Goal: Transaction & Acquisition: Purchase product/service

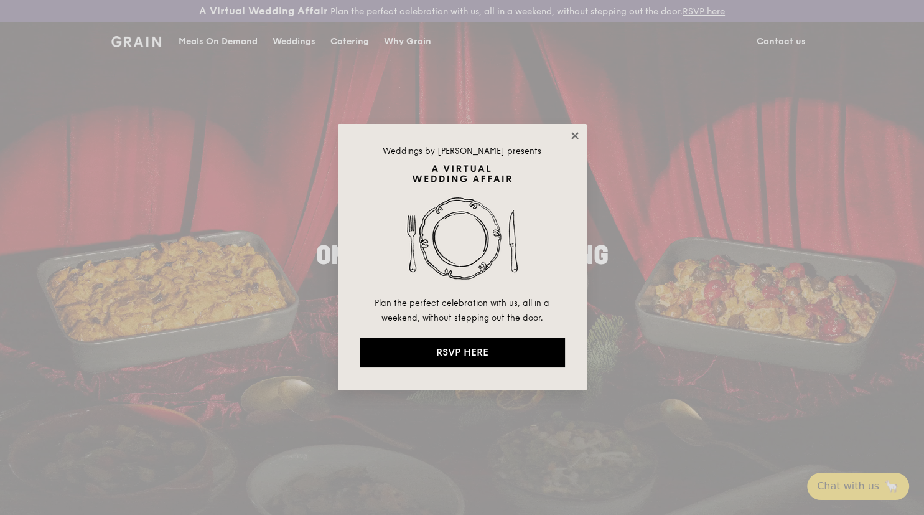
click at [573, 139] on icon at bounding box center [574, 135] width 11 height 11
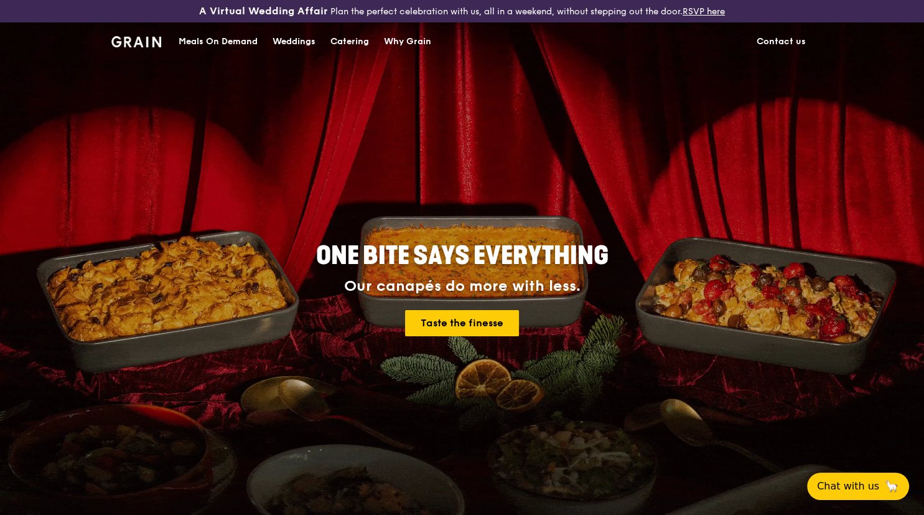
click at [238, 39] on div "Meals On Demand" at bounding box center [218, 41] width 79 height 37
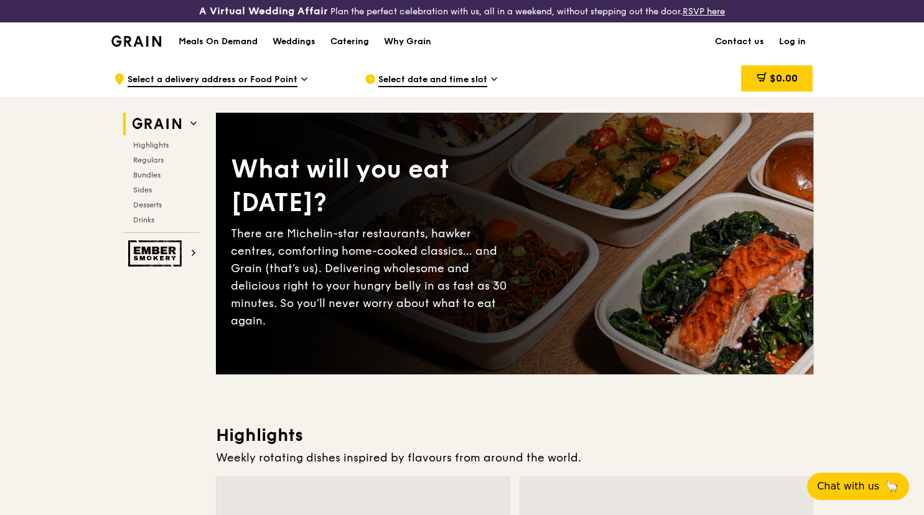
click at [795, 40] on link "Log in" at bounding box center [793, 41] width 42 height 37
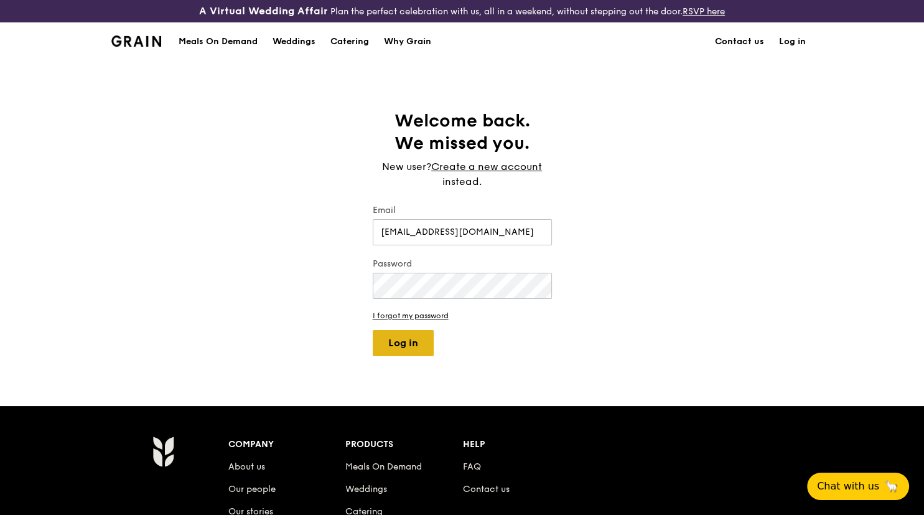
type input "[EMAIL_ADDRESS][DOMAIN_NAME]"
click at [423, 340] on button "Log in" at bounding box center [403, 343] width 61 height 26
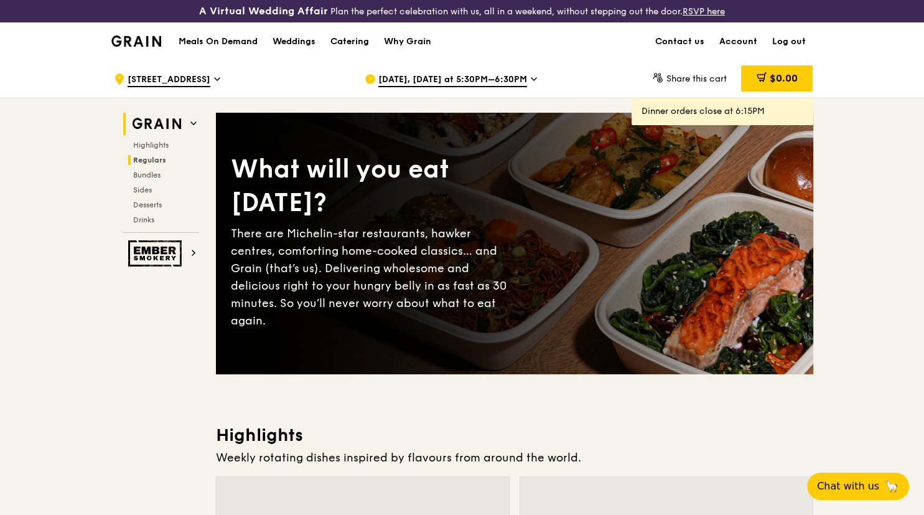
click at [151, 163] on span "Regulars" at bounding box center [149, 160] width 33 height 9
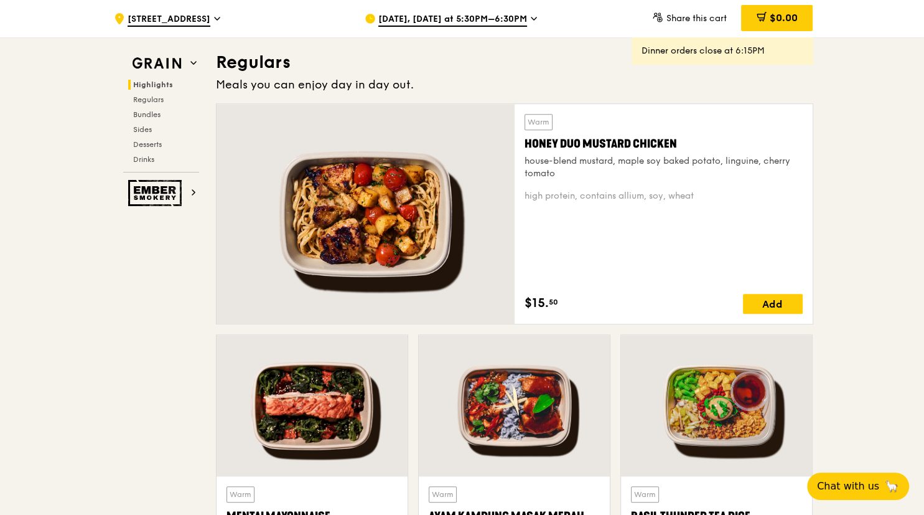
scroll to position [828, 0]
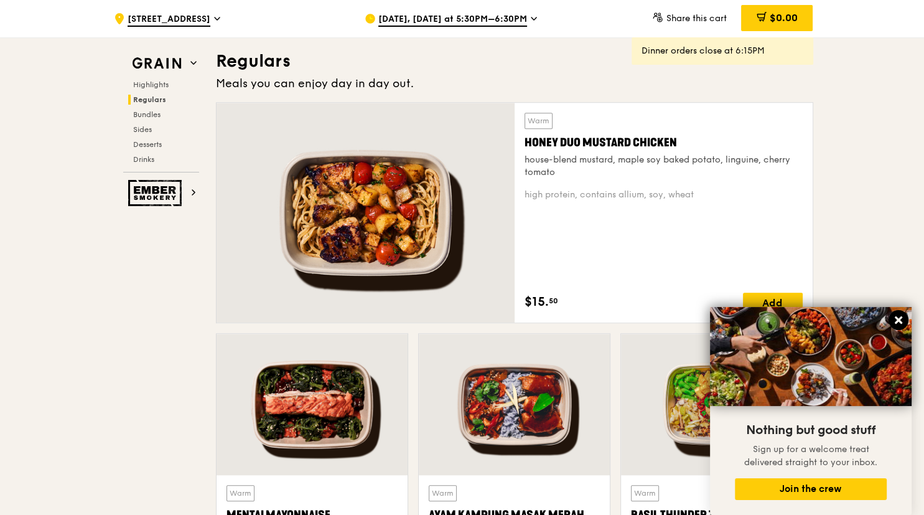
click at [899, 322] on icon at bounding box center [898, 319] width 7 height 7
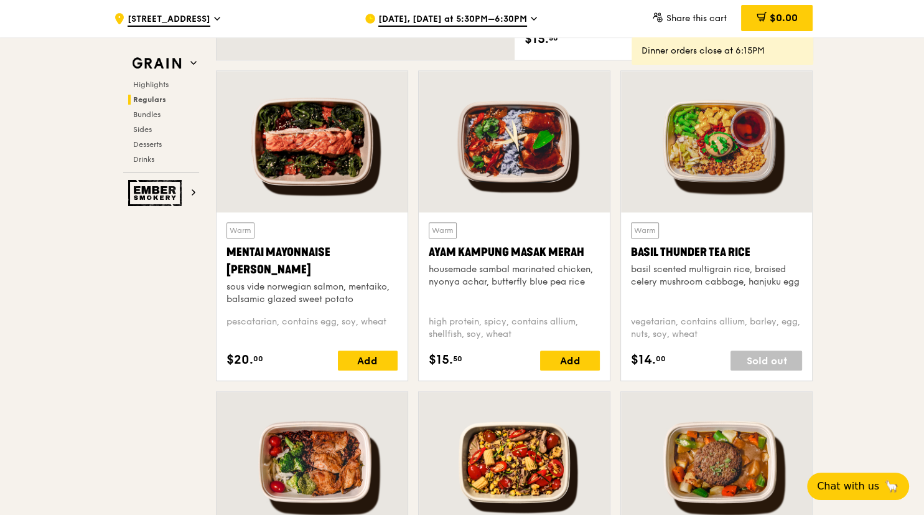
scroll to position [828, 0]
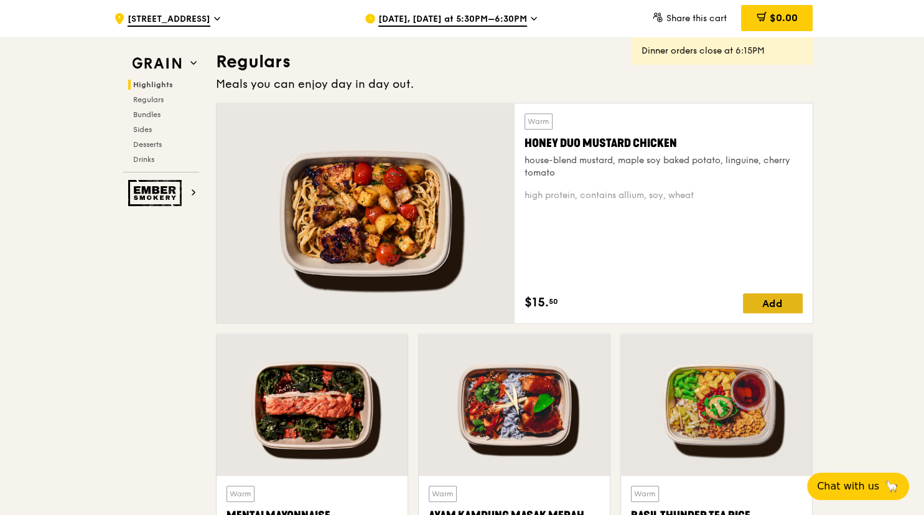
click at [786, 302] on div "Add" at bounding box center [773, 303] width 60 height 20
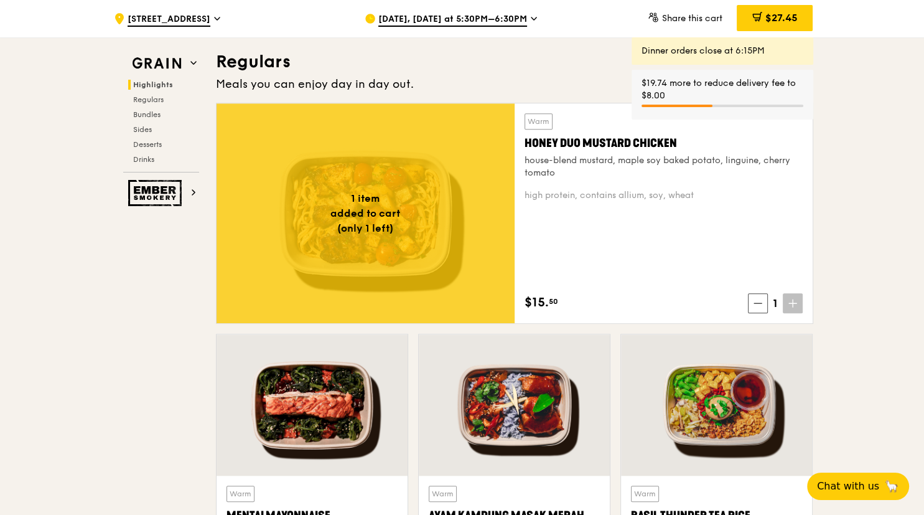
click at [795, 305] on icon at bounding box center [792, 303] width 9 height 9
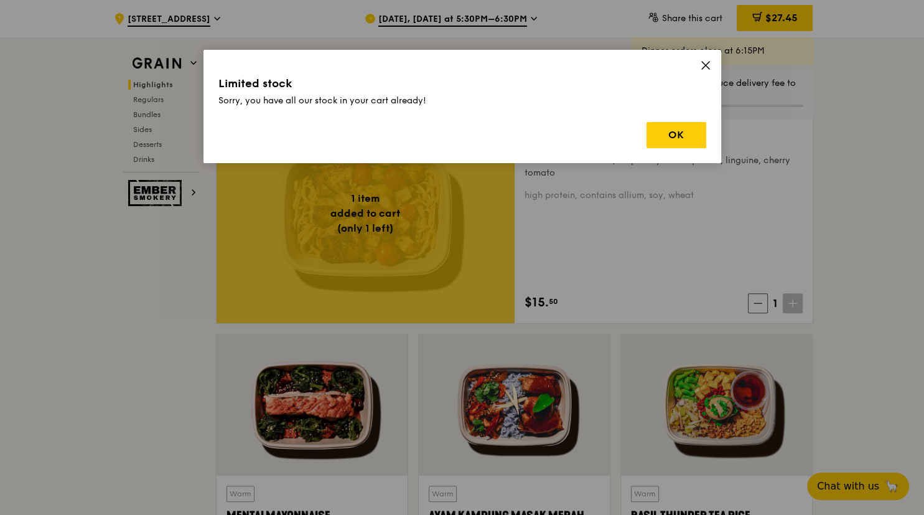
click at [711, 63] on div "Limited stock Sorry, you have all our stock in your cart already! OK" at bounding box center [463, 106] width 518 height 113
click at [704, 66] on icon at bounding box center [705, 65] width 11 height 11
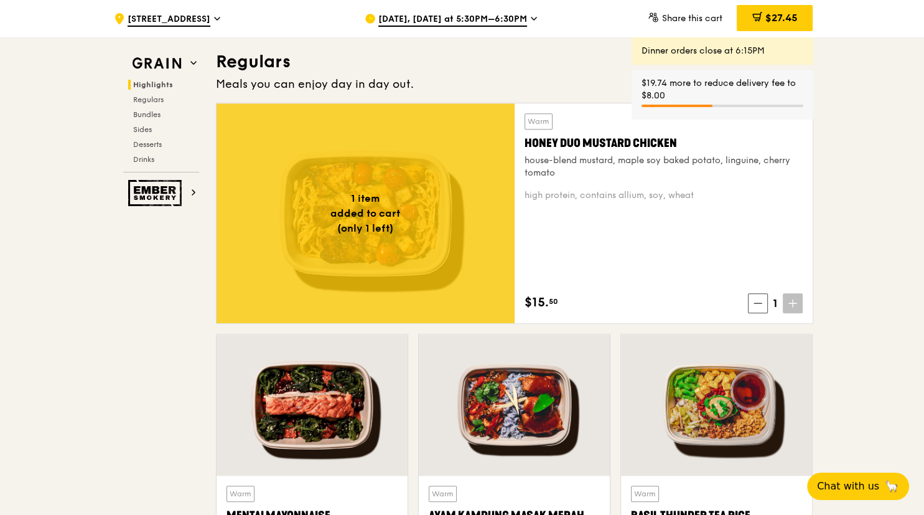
click at [512, 18] on span "[DATE], [DATE] at 5:30PM–6:30PM" at bounding box center [452, 20] width 149 height 14
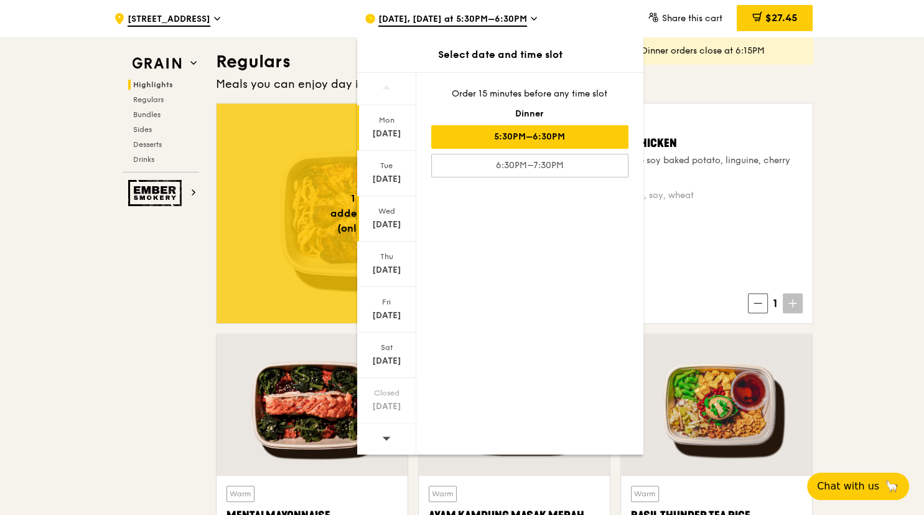
click at [387, 214] on div "Wed" at bounding box center [386, 211] width 55 height 10
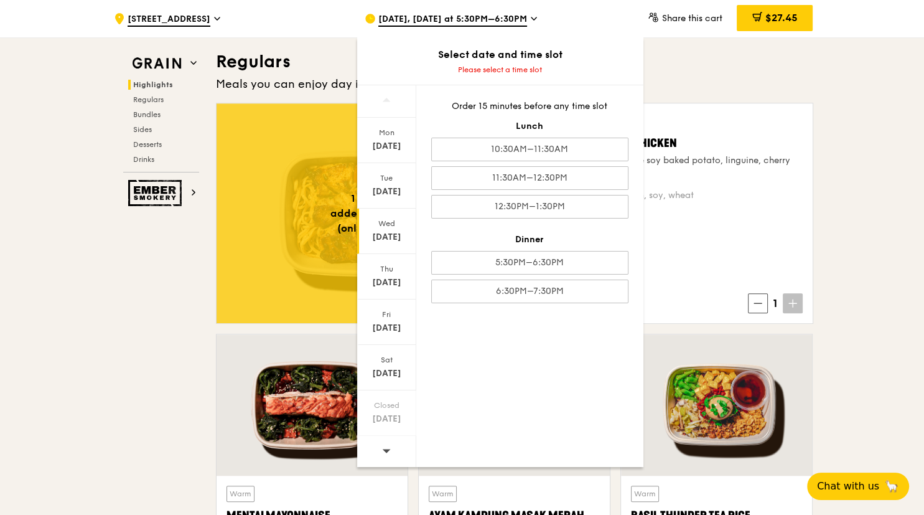
click at [388, 231] on div "[DATE]" at bounding box center [386, 237] width 55 height 12
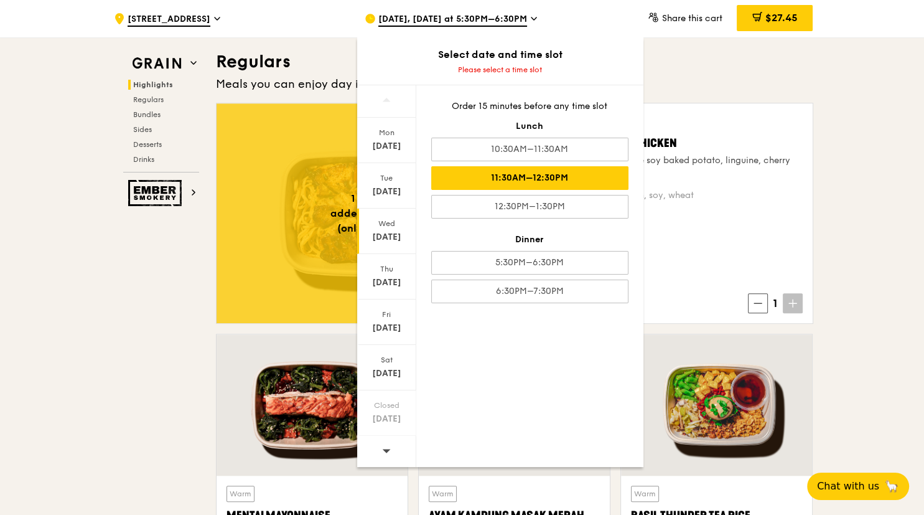
click at [522, 182] on div "11:30AM–12:30PM" at bounding box center [529, 178] width 197 height 24
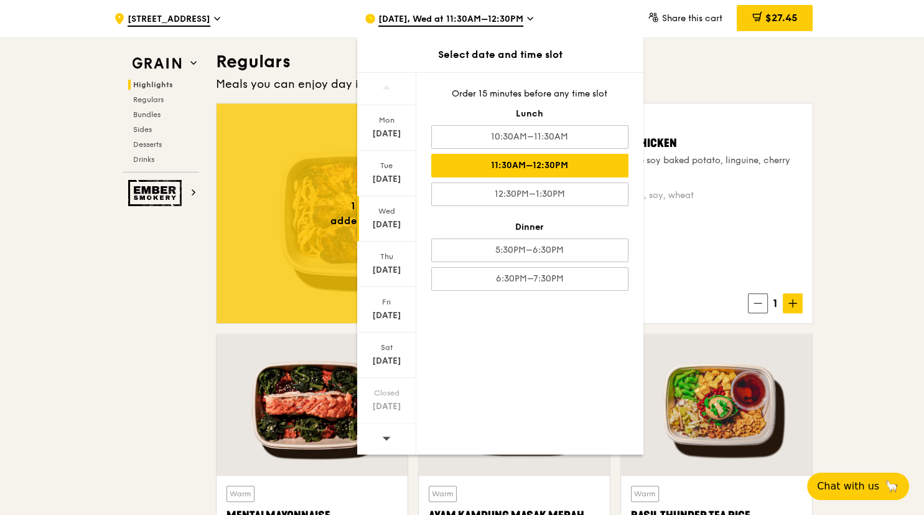
click at [708, 245] on div "Warm Honey Duo Mustard Chicken house-blend mustard, maple soy baked potato, lin…" at bounding box center [664, 213] width 278 height 200
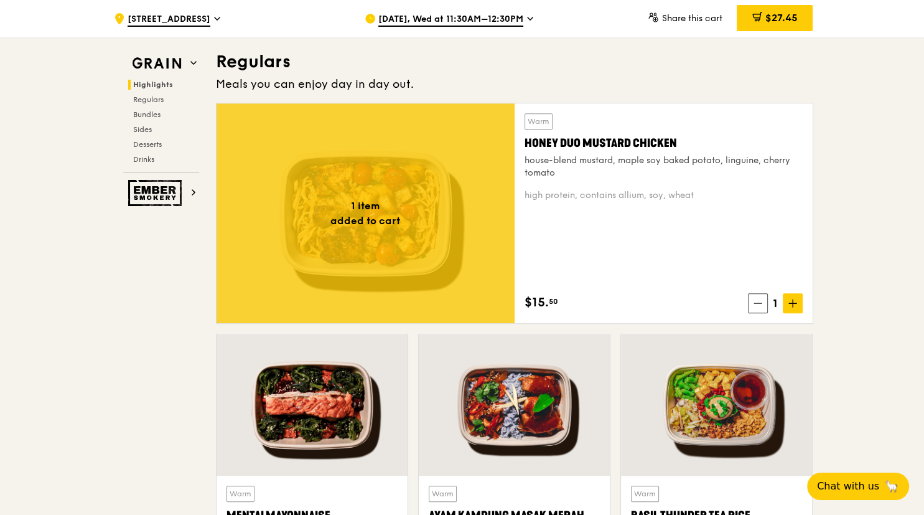
click at [215, 21] on div ".cls-1 { fill: none; stroke: #fff; stroke-linecap: round; stroke-linejoin: roun…" at bounding box center [229, 18] width 231 height 37
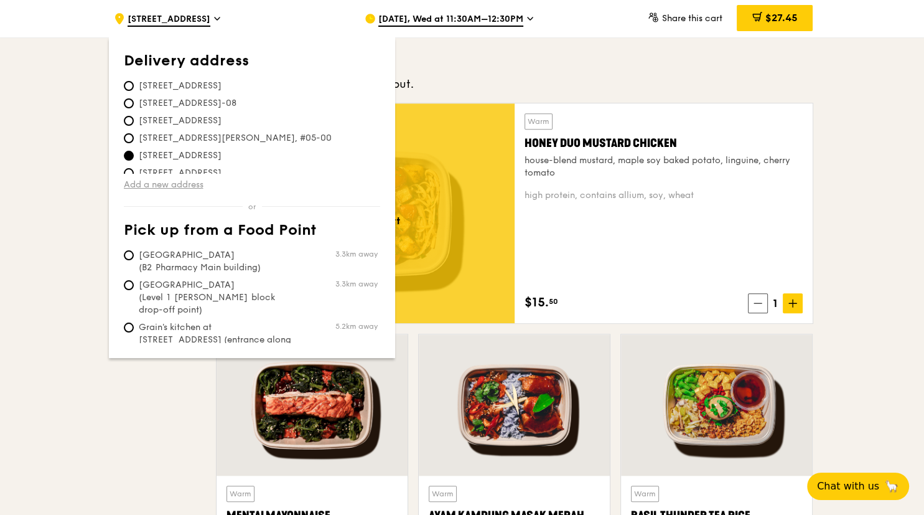
click at [168, 186] on link "Add a new address" at bounding box center [252, 185] width 256 height 12
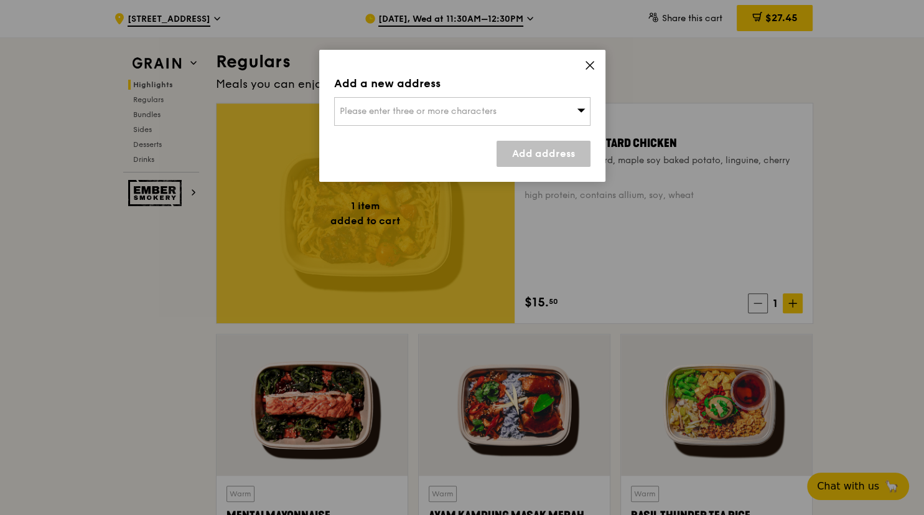
click at [414, 118] on div "Please enter three or more characters" at bounding box center [462, 111] width 256 height 29
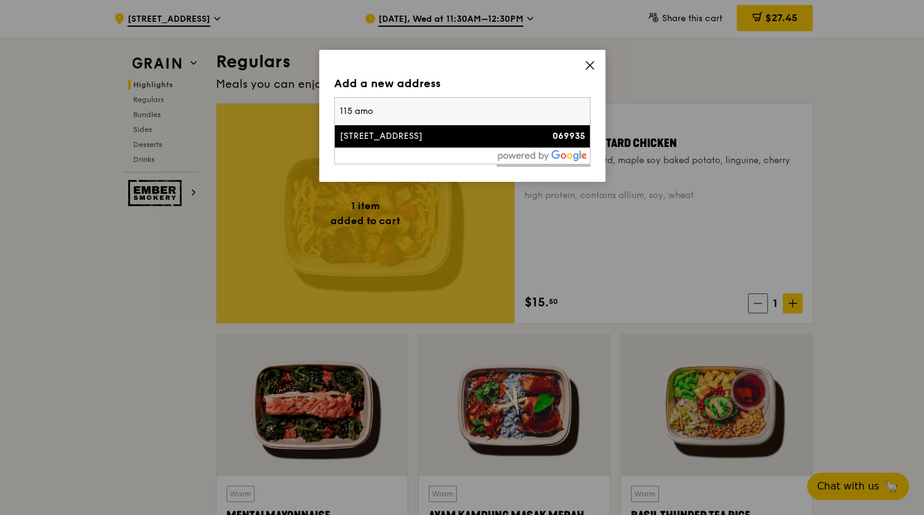
type input "115 amo"
click at [407, 136] on div "[STREET_ADDRESS]" at bounding box center [432, 136] width 184 height 12
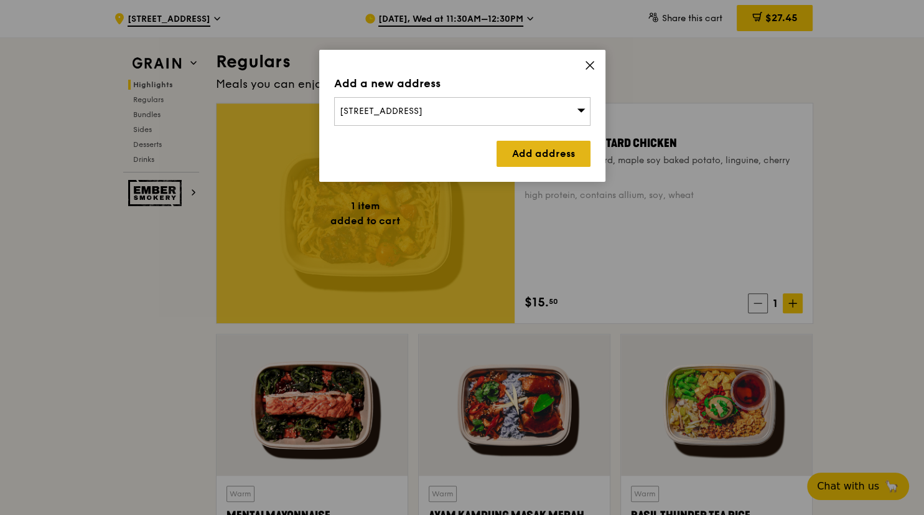
click at [532, 151] on link "Add address" at bounding box center [544, 154] width 94 height 26
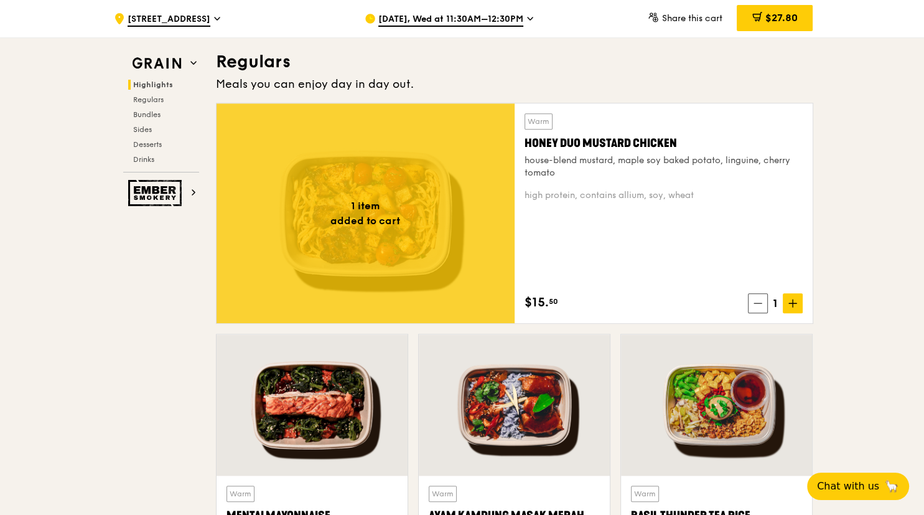
click at [793, 307] on span at bounding box center [793, 303] width 20 height 20
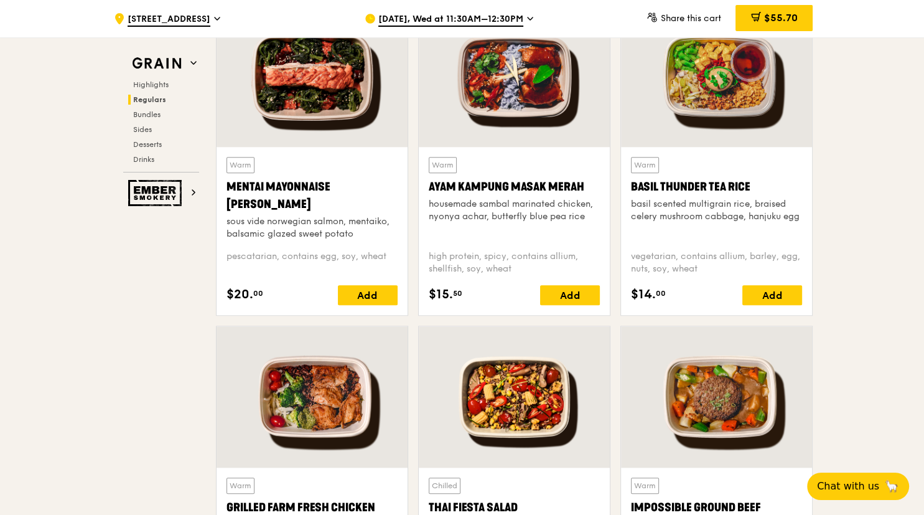
scroll to position [1354, 0]
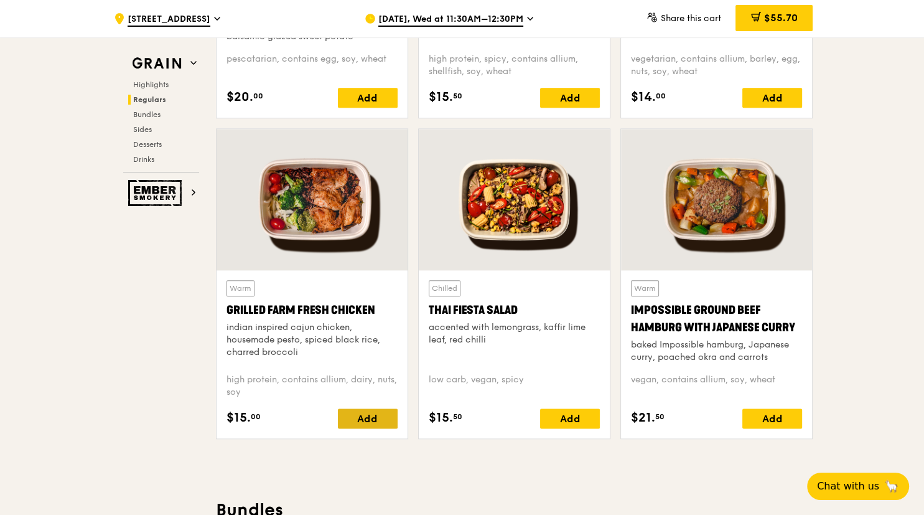
click at [373, 414] on div "Add" at bounding box center [368, 418] width 60 height 20
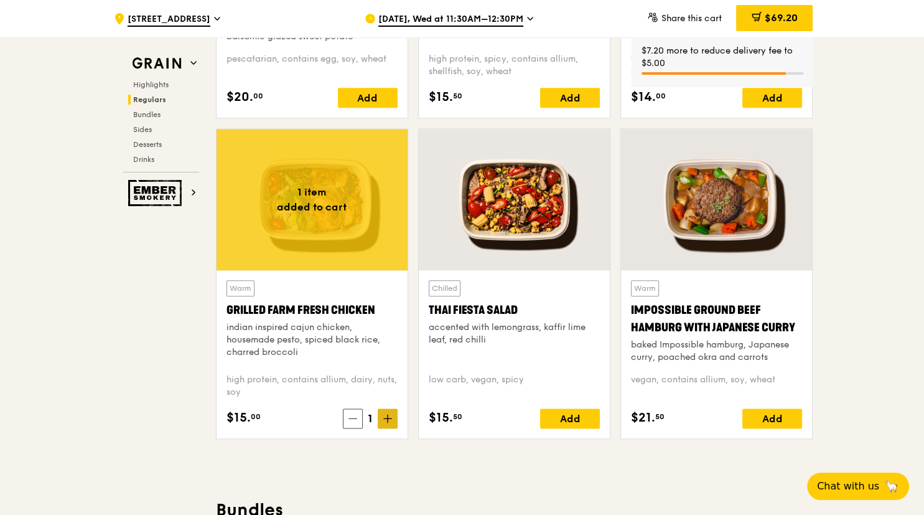
click at [391, 418] on icon at bounding box center [387, 418] width 9 height 9
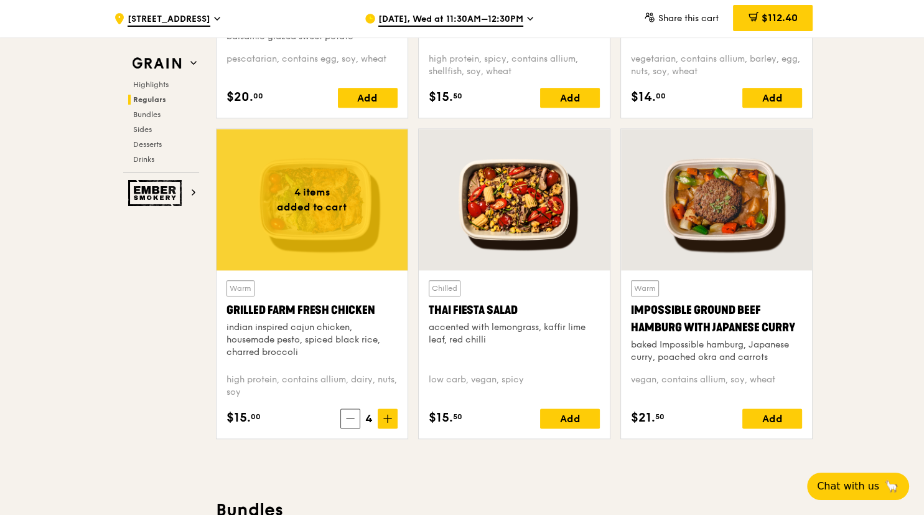
drag, startPoint x: 104, startPoint y: 347, endPoint x: 122, endPoint y: 352, distance: 18.6
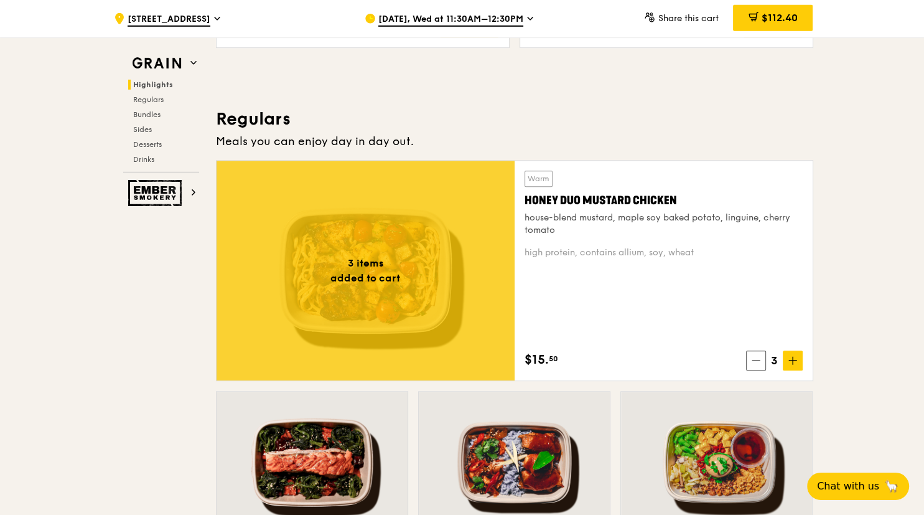
scroll to position [788, 0]
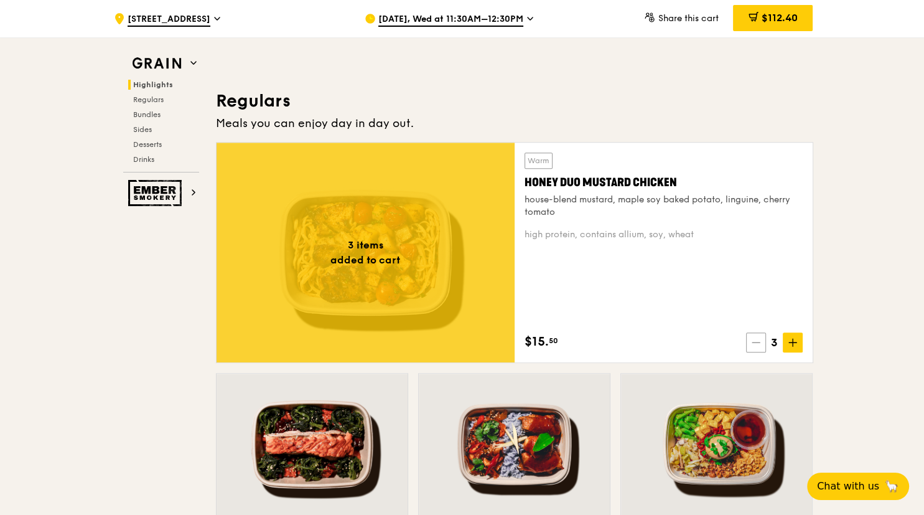
click at [756, 347] on span at bounding box center [756, 342] width 20 height 20
click at [760, 347] on span at bounding box center [758, 342] width 20 height 20
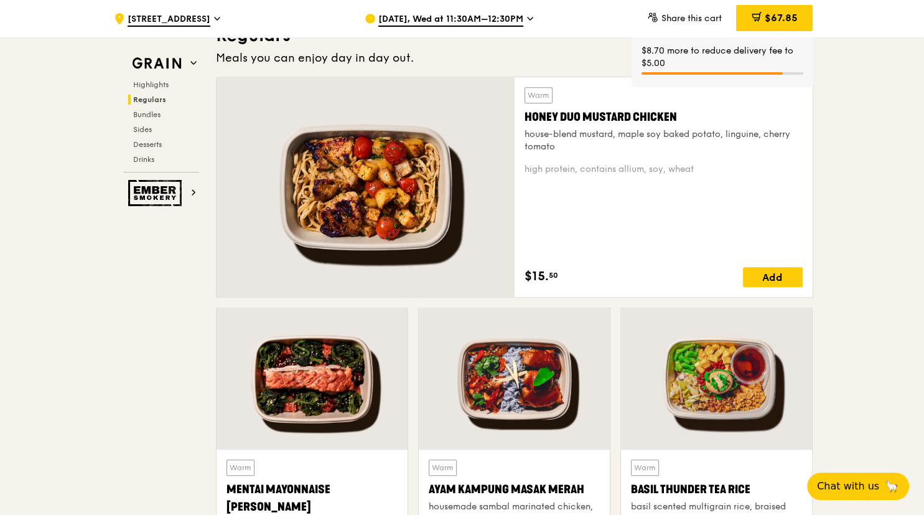
scroll to position [525, 0]
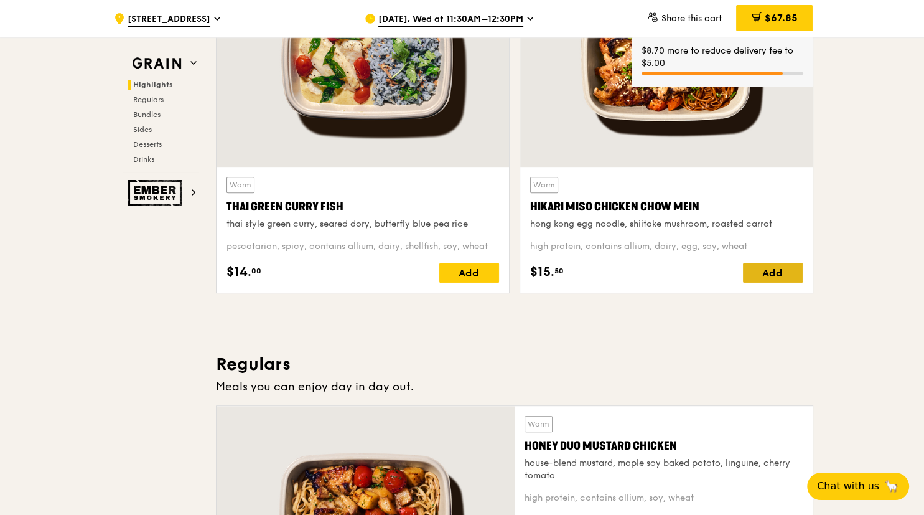
click at [780, 278] on div "Add" at bounding box center [773, 273] width 60 height 20
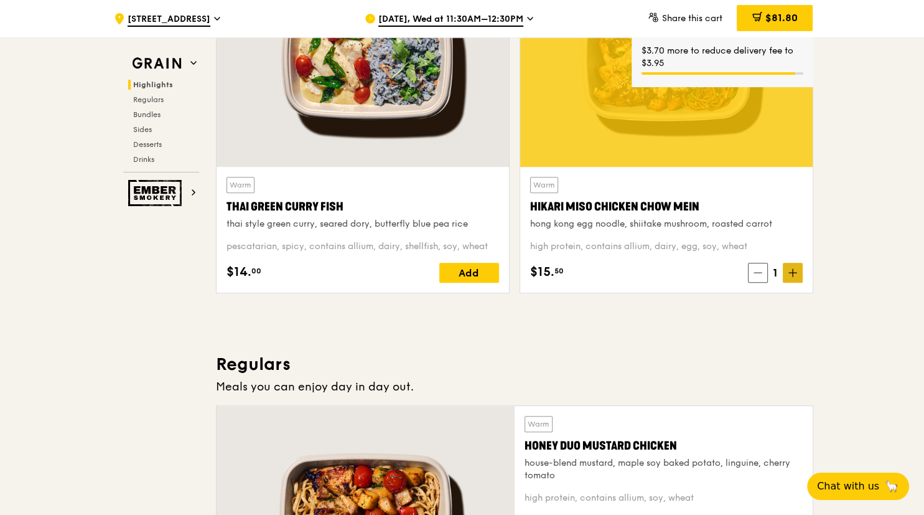
click at [794, 278] on span at bounding box center [793, 273] width 20 height 20
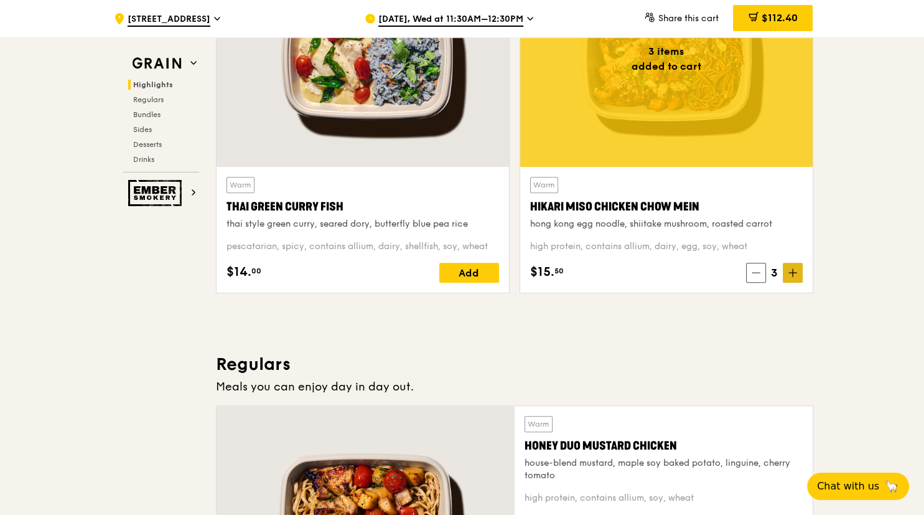
click at [793, 274] on icon at bounding box center [793, 272] width 0 height 7
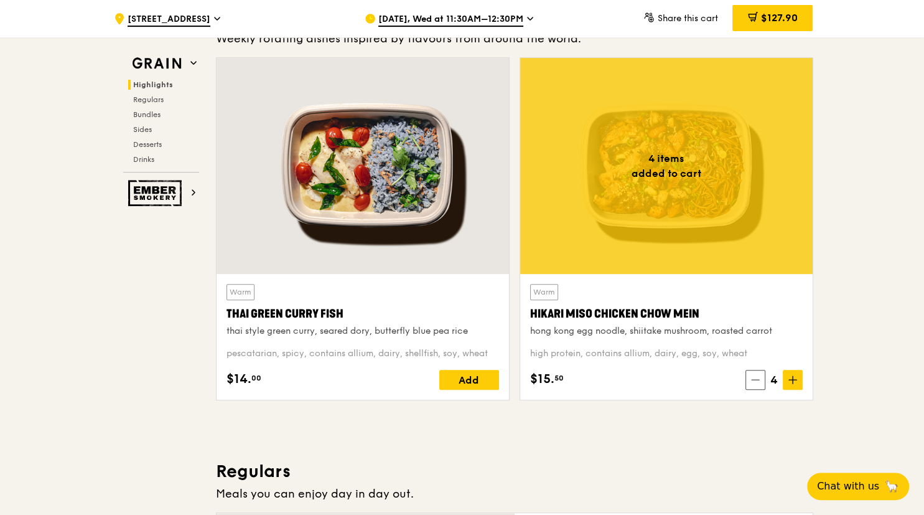
scroll to position [394, 0]
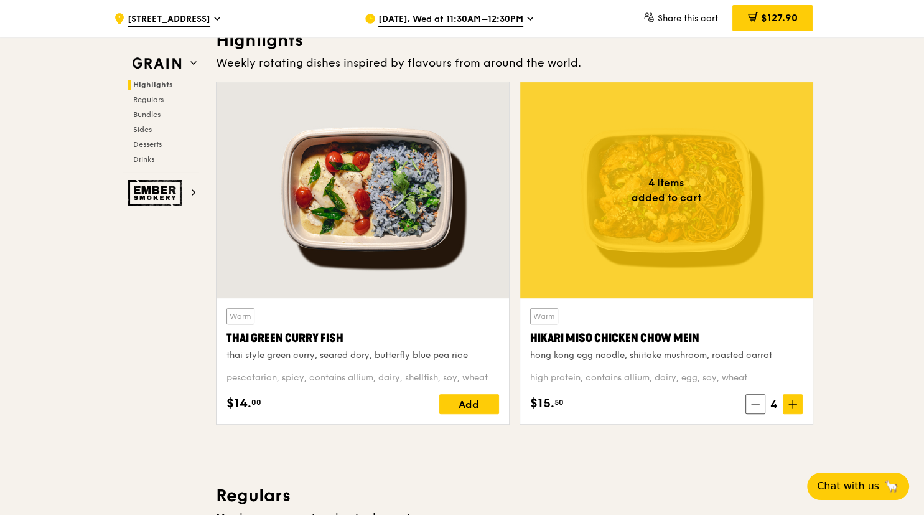
click at [753, 409] on span at bounding box center [756, 404] width 20 height 20
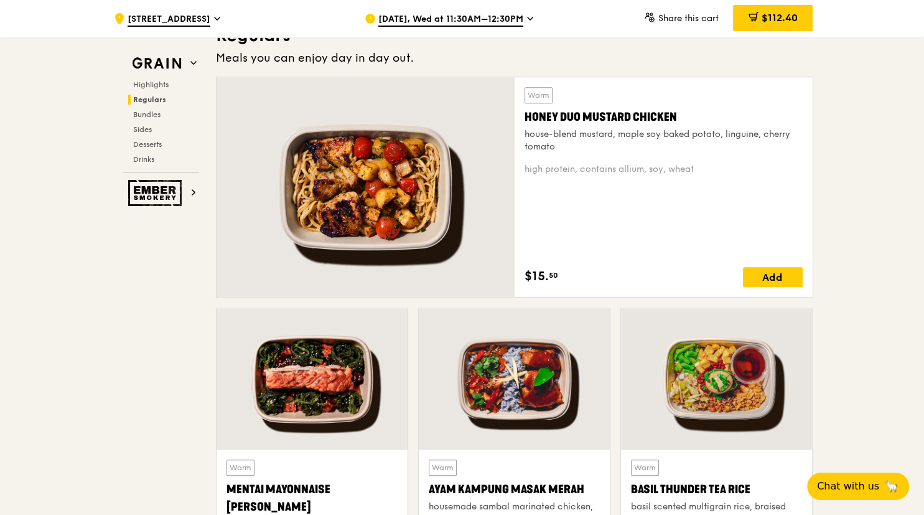
scroll to position [525, 0]
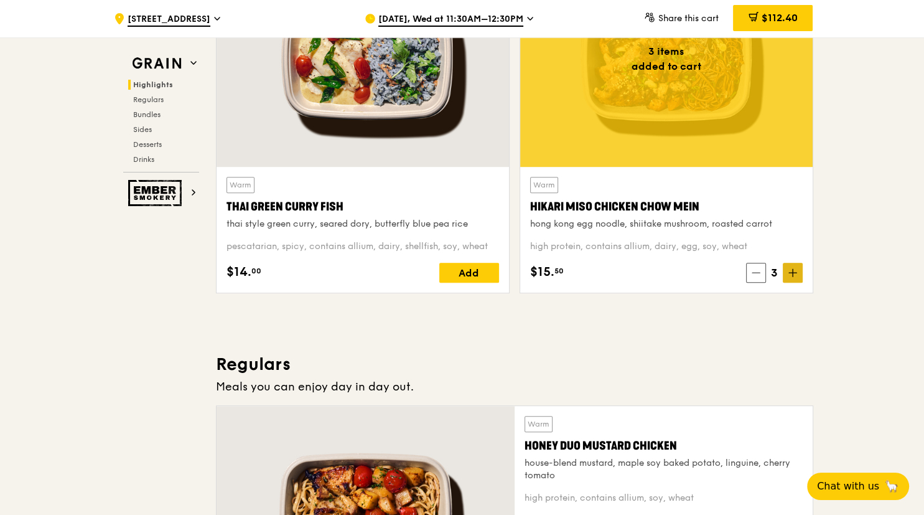
click at [793, 274] on icon at bounding box center [793, 272] width 0 height 7
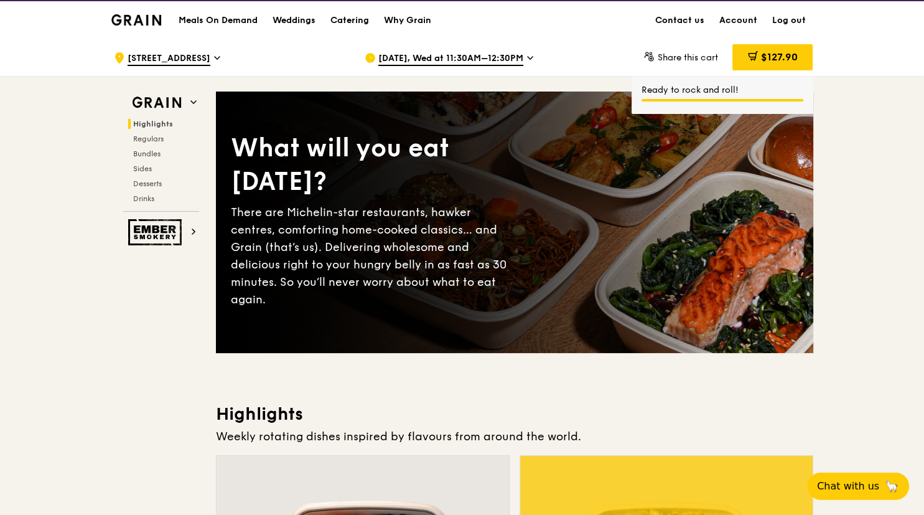
scroll to position [0, 0]
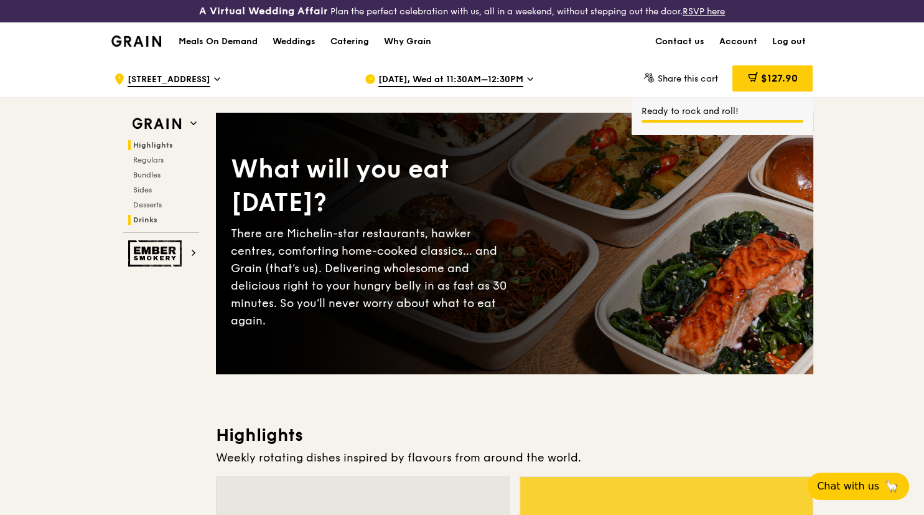
click at [147, 220] on span "Drinks" at bounding box center [145, 219] width 24 height 9
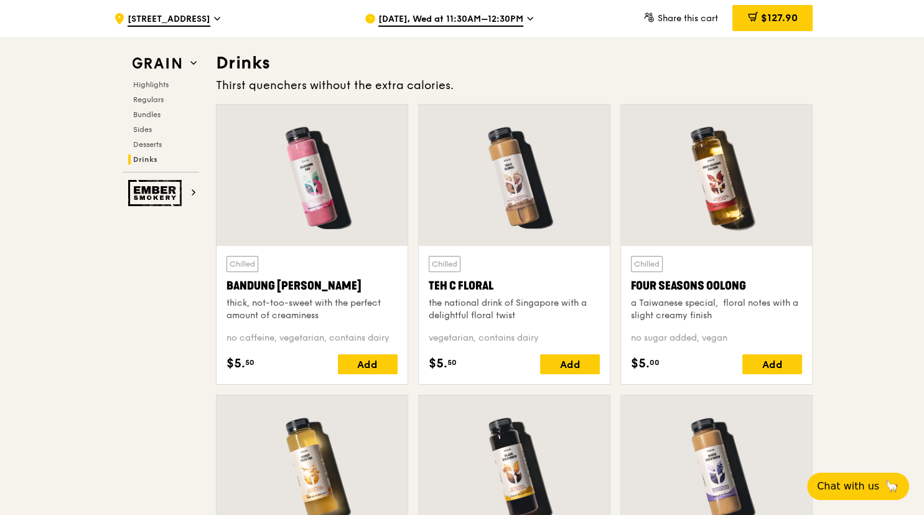
scroll to position [4577, 0]
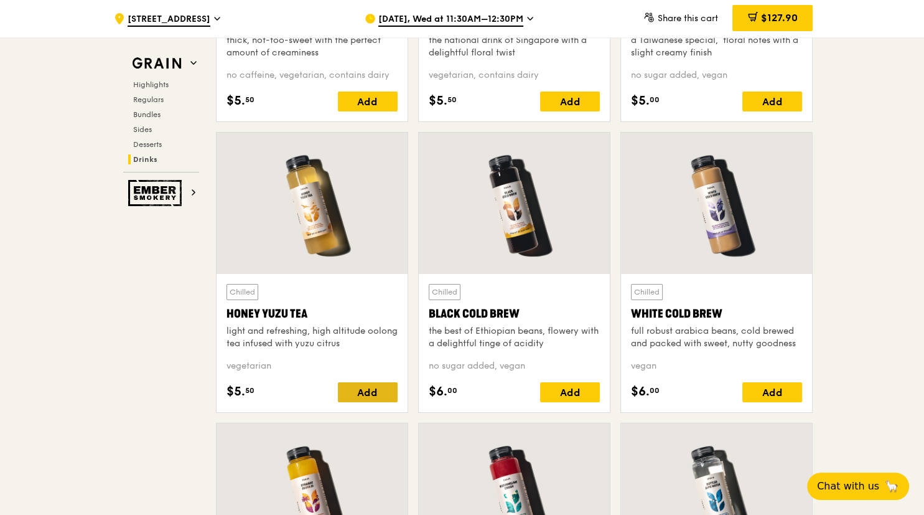
click at [377, 388] on div "Add" at bounding box center [368, 392] width 60 height 20
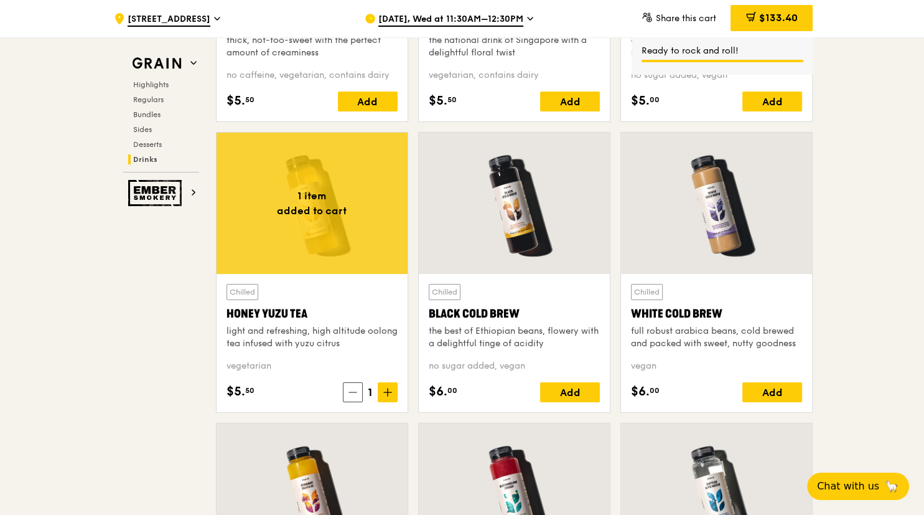
click at [388, 395] on span at bounding box center [388, 392] width 20 height 20
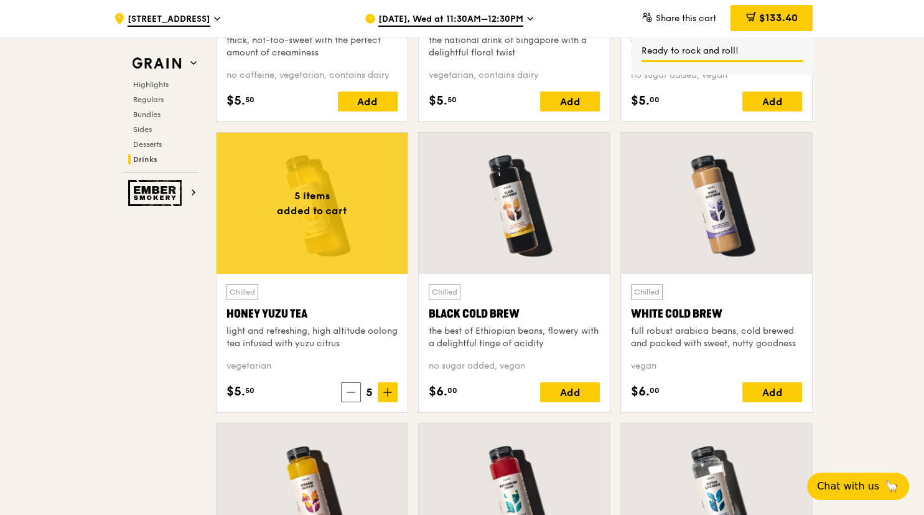
click at [388, 395] on span at bounding box center [388, 392] width 20 height 20
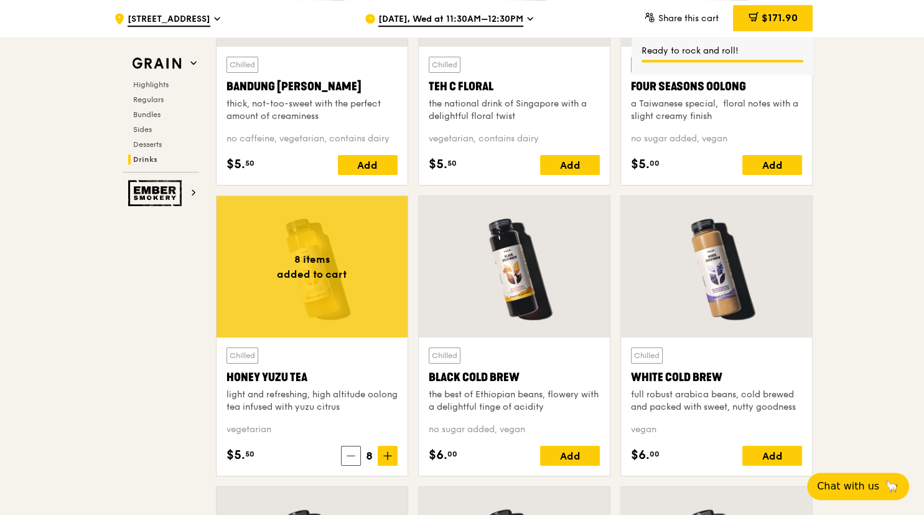
scroll to position [4445, 0]
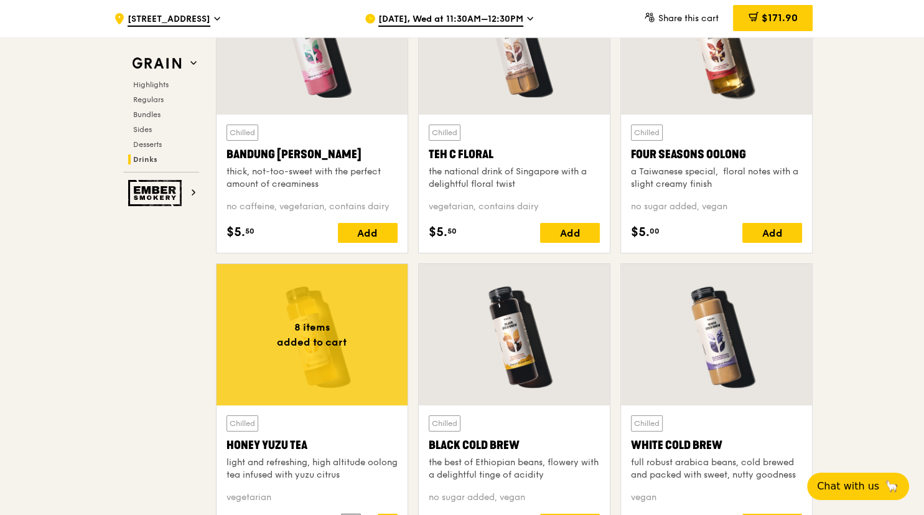
click at [815, 17] on div "Share this cart $171.90 16" at bounding box center [713, 18] width 215 height 37
click at [797, 17] on span "$171.90" at bounding box center [779, 18] width 36 height 12
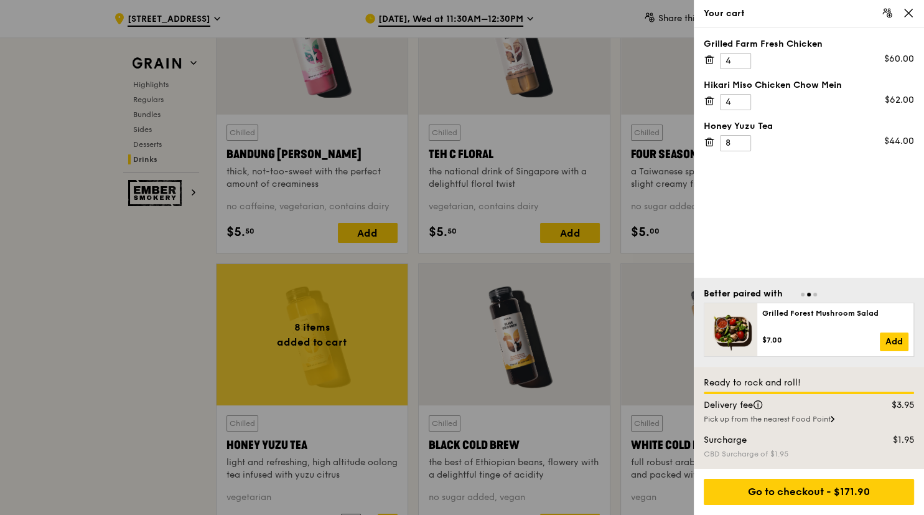
click at [907, 16] on icon at bounding box center [908, 12] width 11 height 11
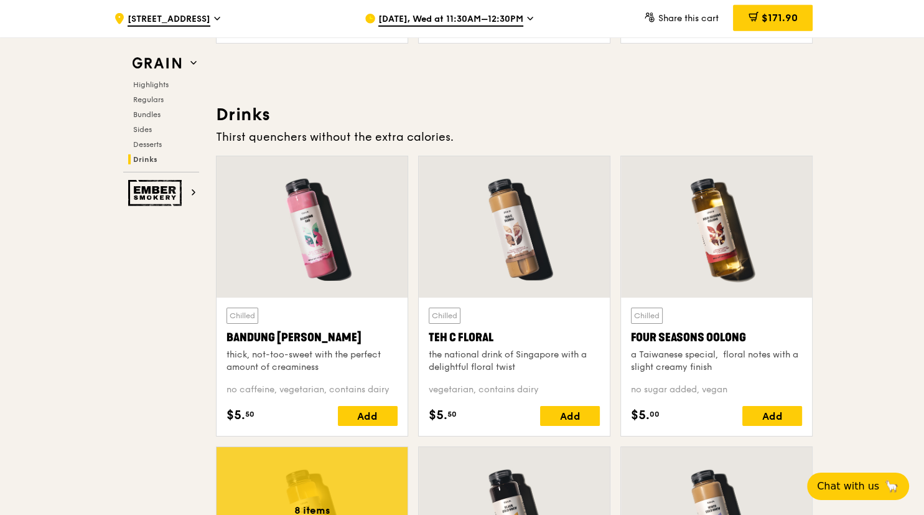
scroll to position [4248, 0]
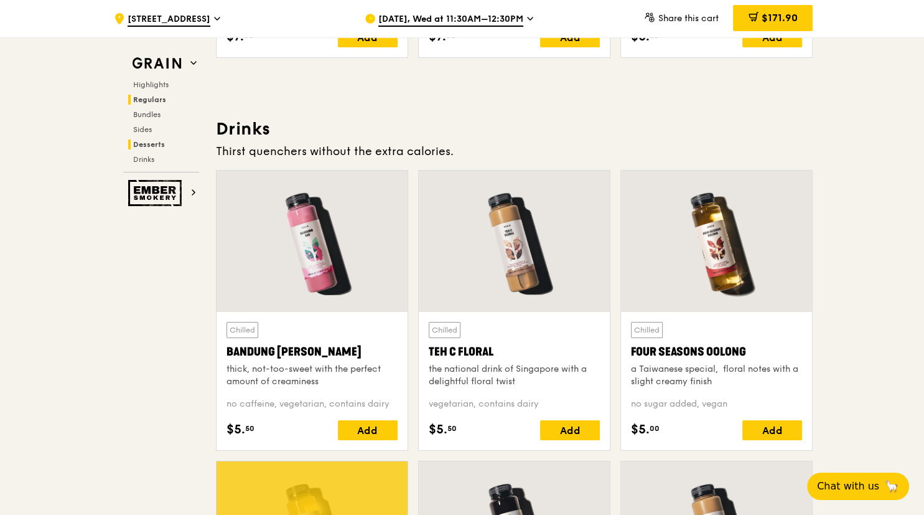
click at [164, 100] on span "Regulars" at bounding box center [149, 99] width 33 height 9
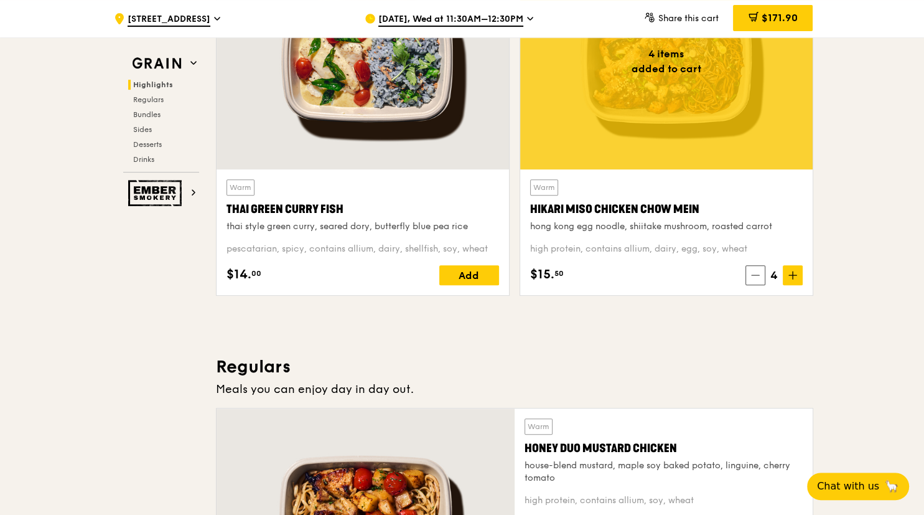
scroll to position [302, 0]
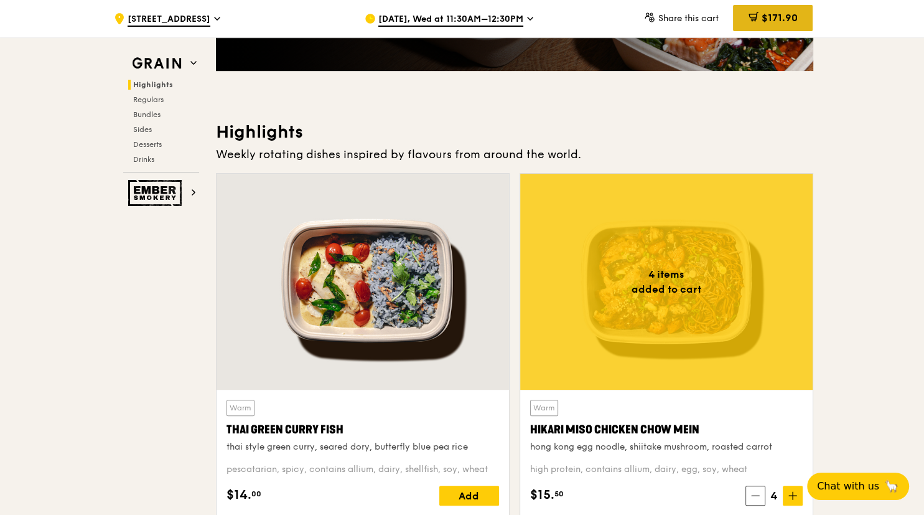
click at [795, 22] on span "$171.90" at bounding box center [779, 18] width 36 height 12
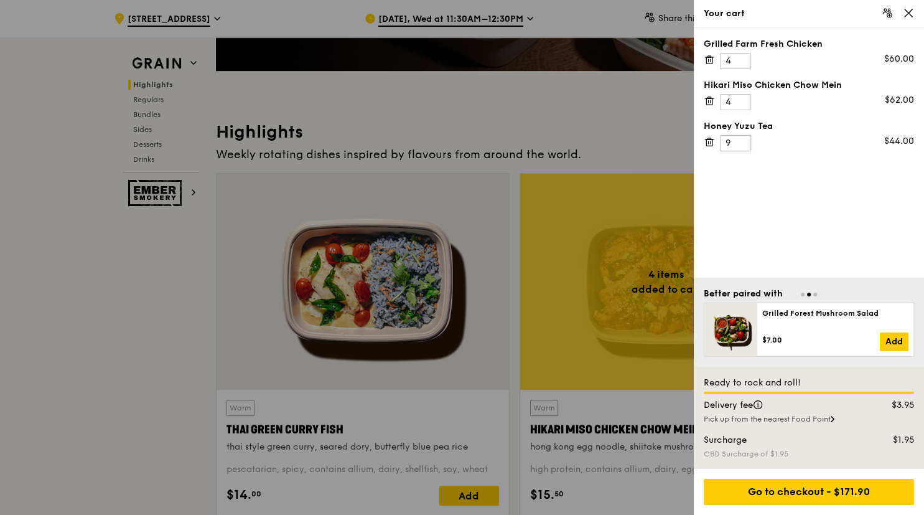
type input "9"
click at [743, 137] on input "9" at bounding box center [735, 143] width 31 height 16
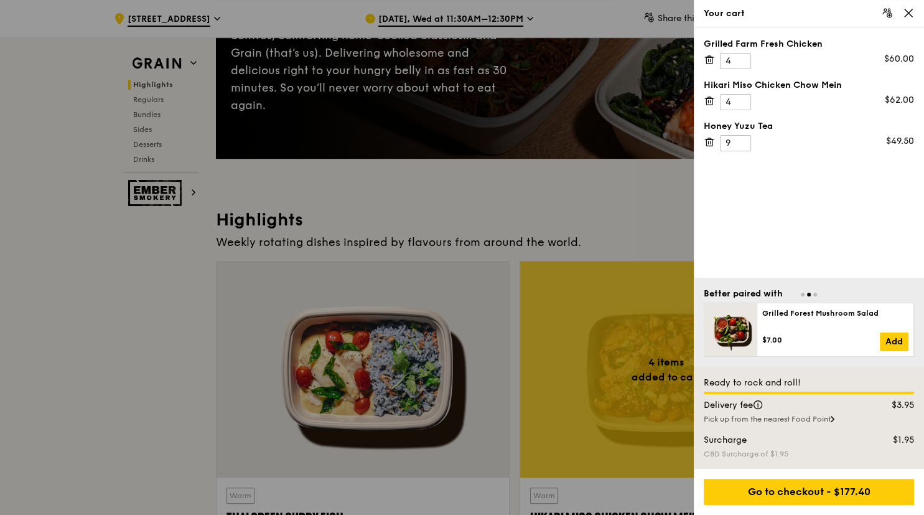
scroll to position [171, 0]
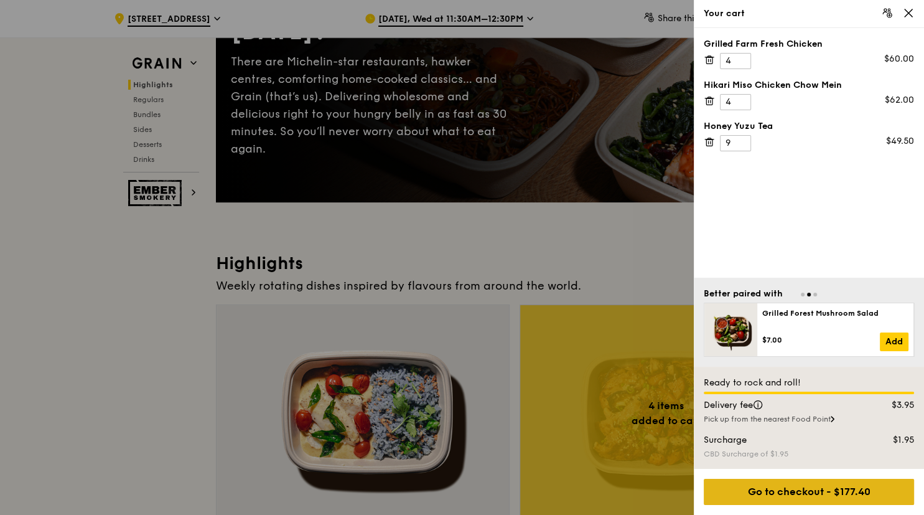
click at [823, 496] on div "Go to checkout - $177.40" at bounding box center [809, 492] width 210 height 26
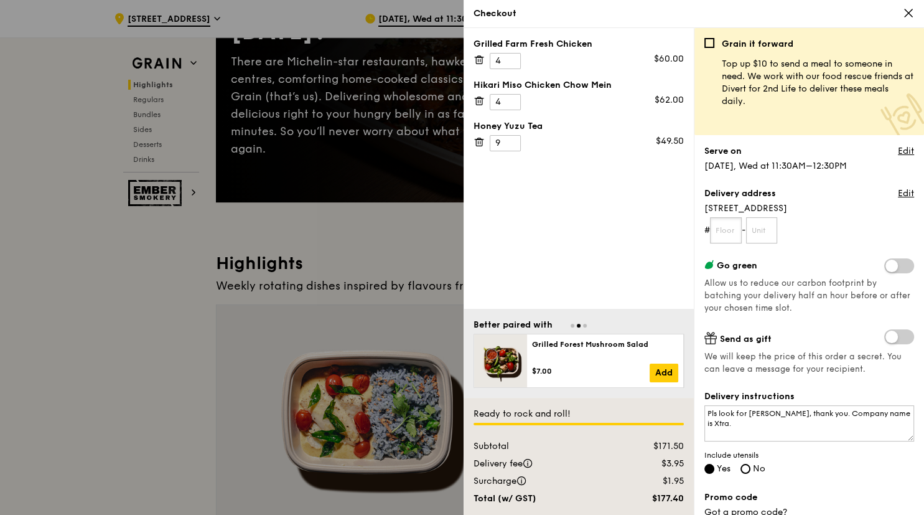
click at [735, 228] on input "text" at bounding box center [726, 230] width 32 height 26
type input "03"
click at [636, 213] on div "Grilled Farm Fresh Chicken 4 $60.00 Hikari Miso Chicken Chow Mein 4 $62.00 Hone…" at bounding box center [579, 168] width 230 height 281
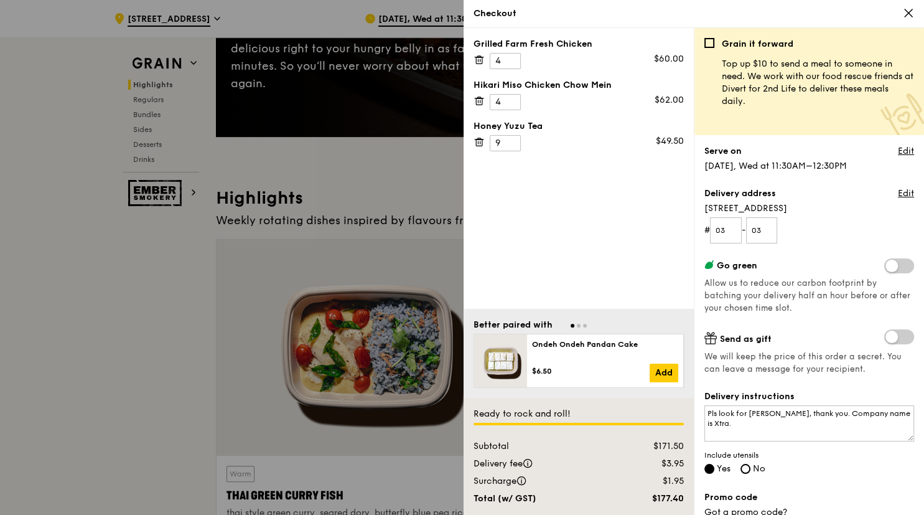
scroll to position [302, 0]
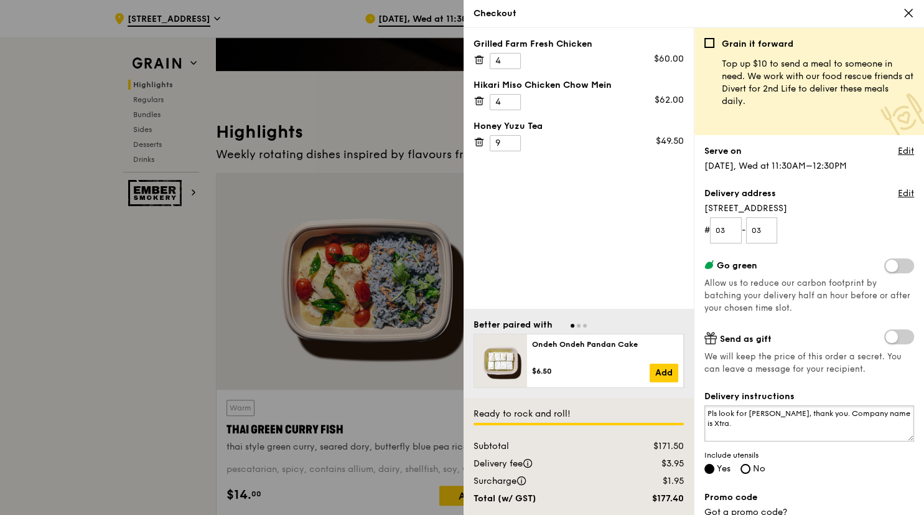
click at [765, 417] on textarea "Pls look for [PERSON_NAME], thank you. Company name is Xtra." at bounding box center [809, 423] width 210 height 36
drag, startPoint x: 727, startPoint y: 427, endPoint x: 704, endPoint y: 426, distance: 23.1
click at [704, 426] on textarea "Pls look for [PERSON_NAME]/[PERSON_NAME], thank you. Company name is Xtra." at bounding box center [809, 423] width 210 height 36
click at [721, 413] on textarea "Pls look for [PERSON_NAME]/[PERSON_NAME], thank you. Company name is [PERSON_NA…" at bounding box center [809, 423] width 210 height 36
click at [813, 412] on textarea "Pls try to deliver earliest at 12pm and look for [PERSON_NAME]/[PERSON_NAME], t…" at bounding box center [809, 423] width 210 height 36
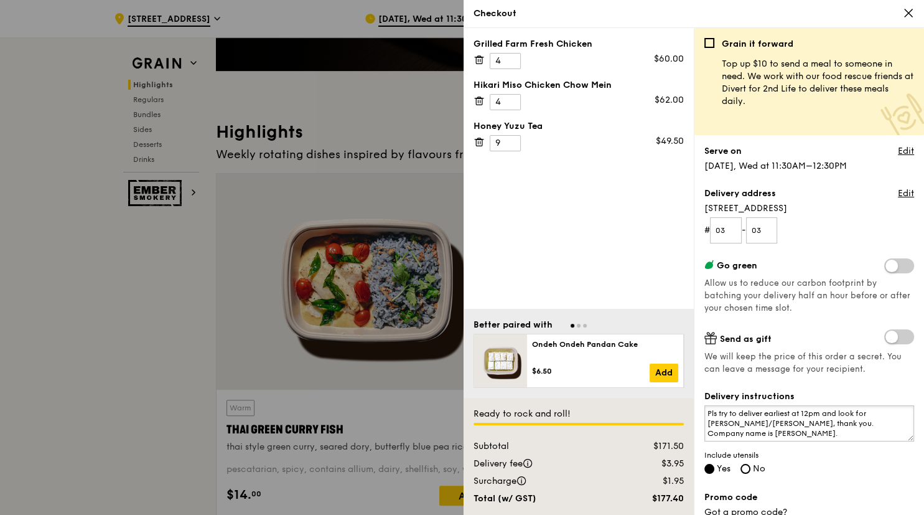
type textarea "Pls try to deliver earliest at 12pm and look for [PERSON_NAME]/[PERSON_NAME], t…"
click at [613, 188] on div "Grilled Farm Fresh Chicken 4 $60.00 Hikari Miso Chicken Chow Mein 4 $62.00 Hone…" at bounding box center [579, 168] width 230 height 281
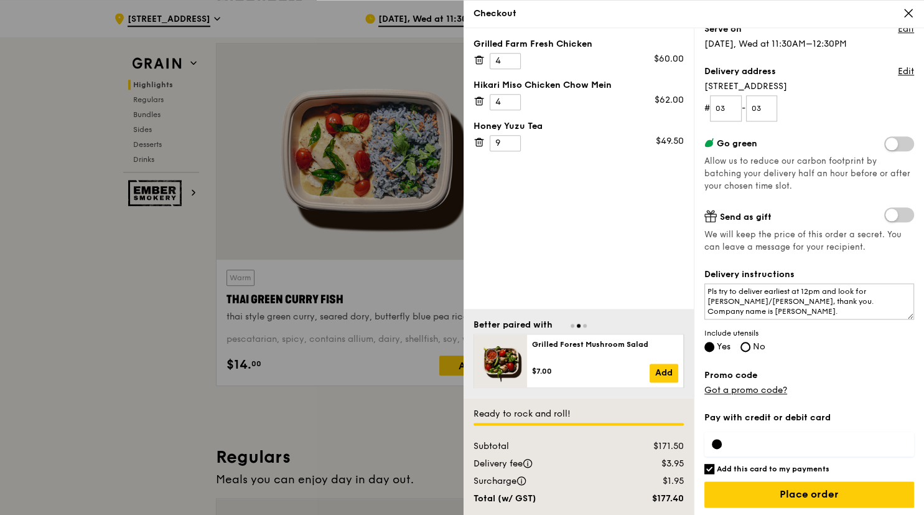
scroll to position [434, 0]
click at [711, 467] on input "Add this card to my payments" at bounding box center [709, 469] width 10 height 10
checkbox input "false"
click at [854, 352] on div "Grain it forward Top up $10 to send a meal to someone in need. We work with our…" at bounding box center [809, 154] width 210 height 477
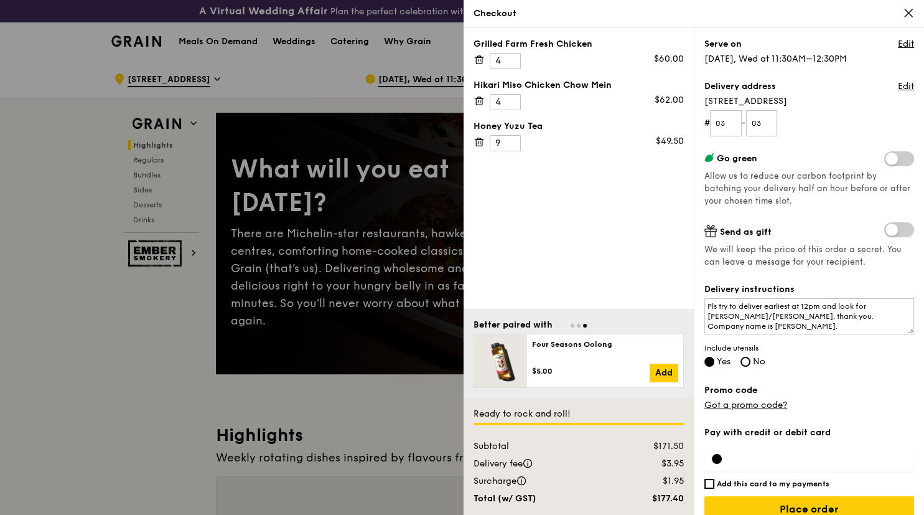
scroll to position [122, 0]
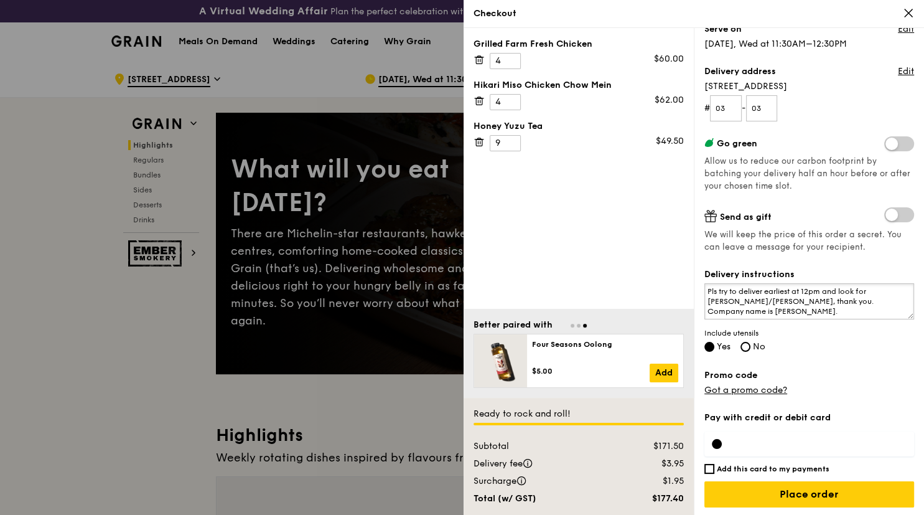
drag, startPoint x: 803, startPoint y: 290, endPoint x: 774, endPoint y: 287, distance: 29.4
click at [774, 287] on textarea "Pls try to deliver earliest at 12pm and look for [PERSON_NAME]/[PERSON_NAME], t…" at bounding box center [809, 301] width 210 height 36
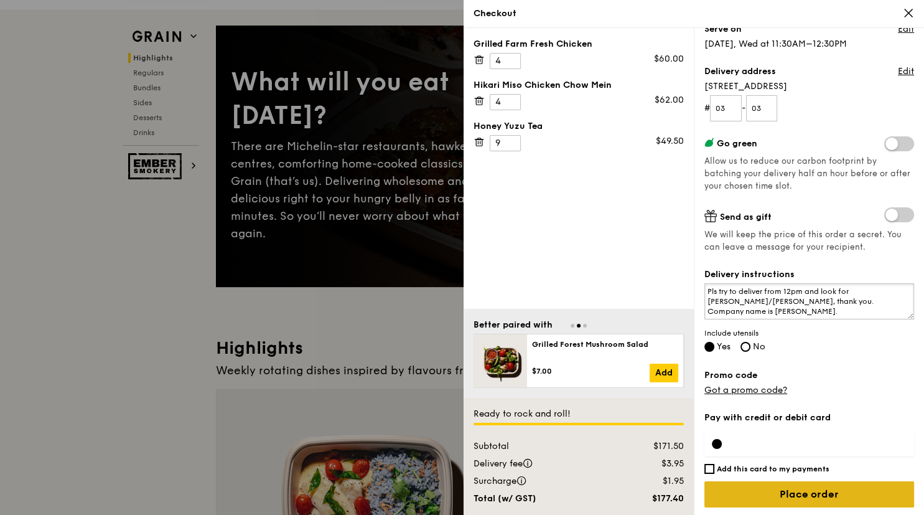
scroll to position [131, 0]
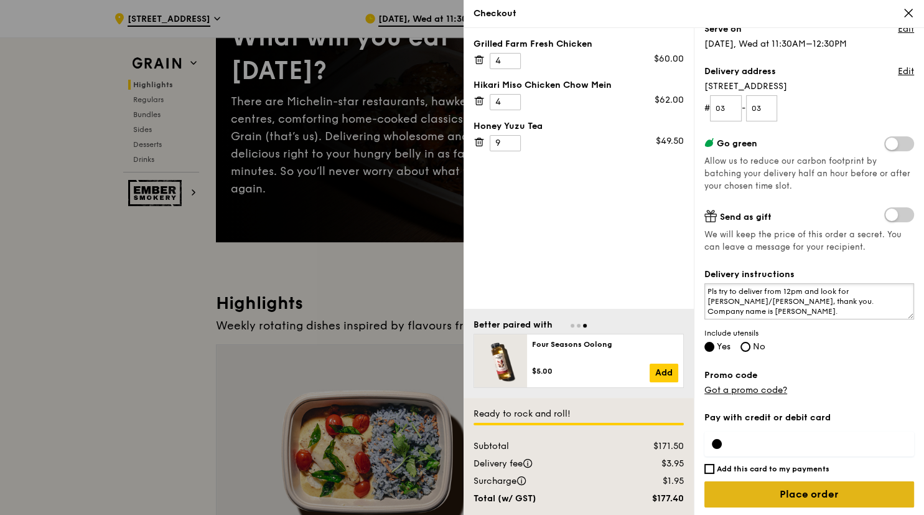
type textarea "Pls try to deliver from 12pm and look for [PERSON_NAME]/[PERSON_NAME], thank yo…"
click at [852, 491] on input "Place order" at bounding box center [809, 494] width 210 height 26
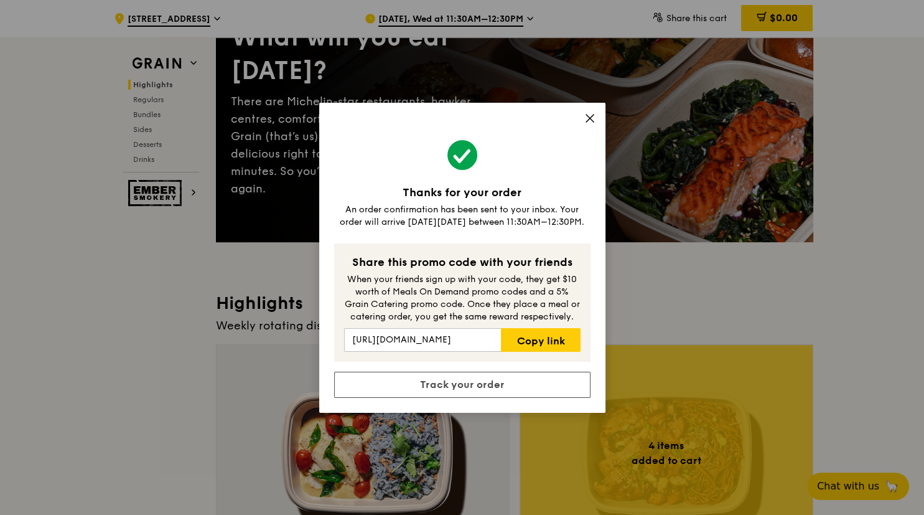
click at [587, 118] on icon at bounding box center [589, 118] width 11 height 11
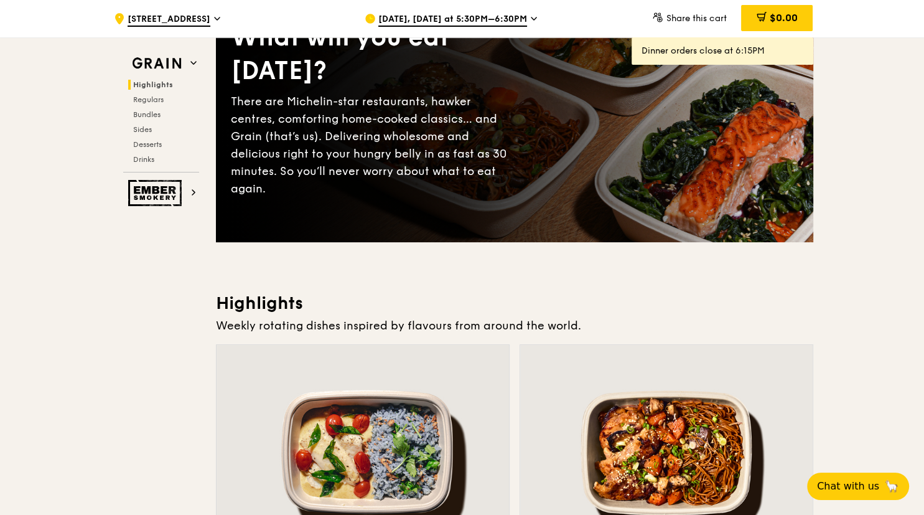
scroll to position [0, 0]
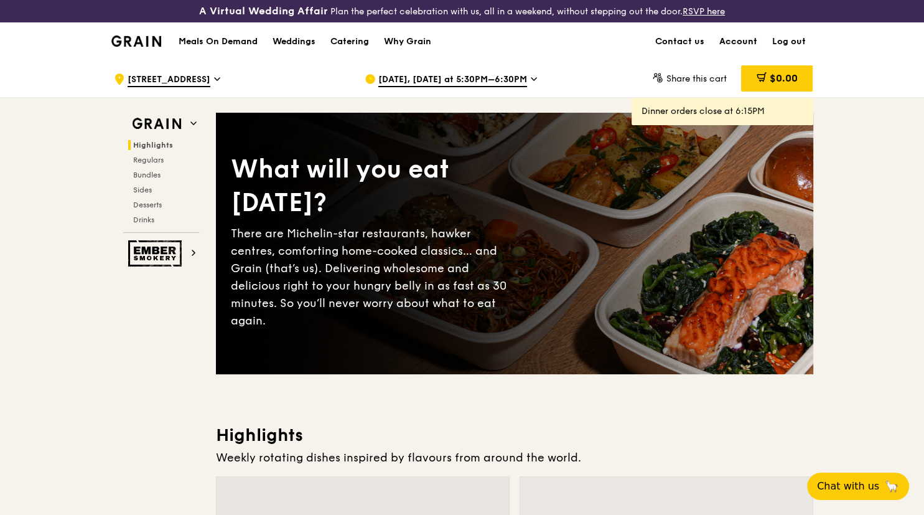
click at [749, 36] on link "Account" at bounding box center [738, 41] width 53 height 37
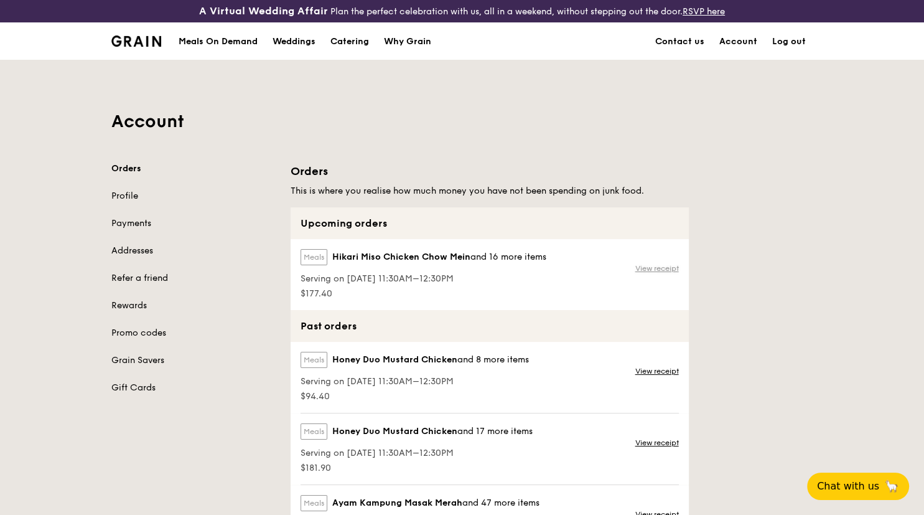
click at [655, 268] on link "View receipt" at bounding box center [657, 268] width 44 height 10
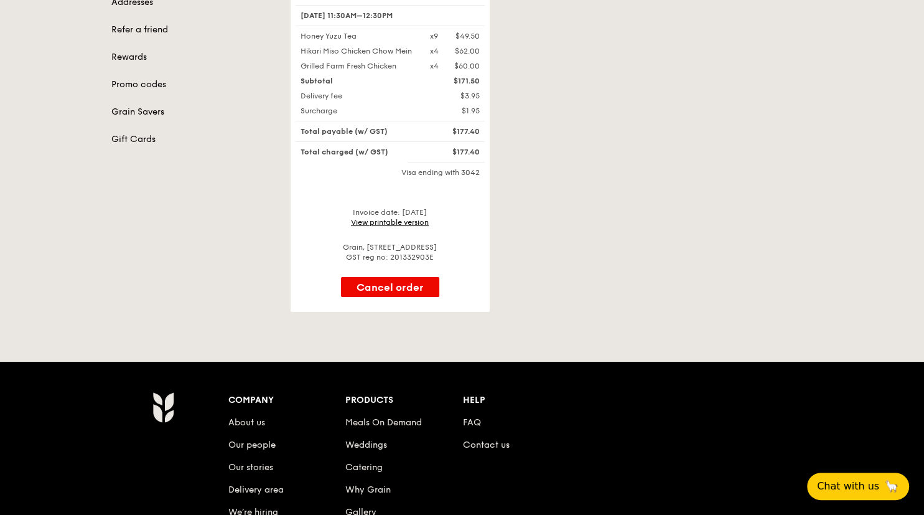
scroll to position [263, 0]
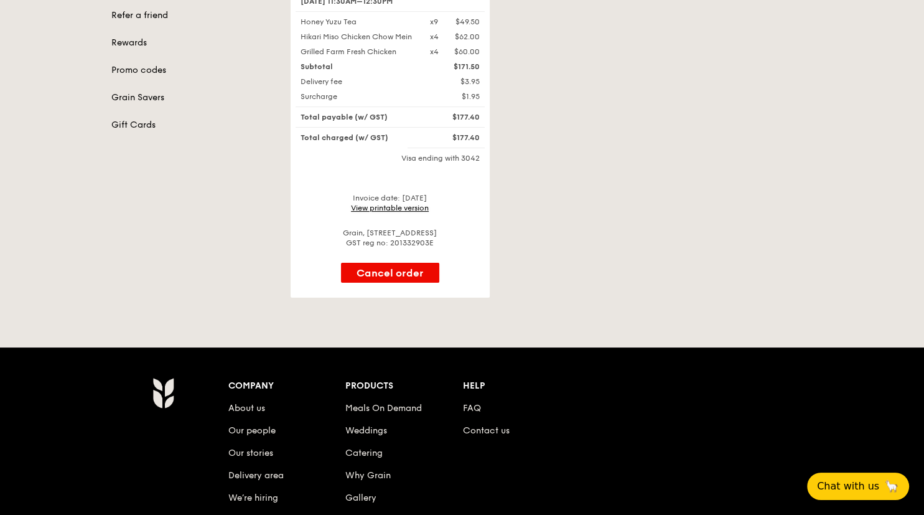
click at [412, 210] on link "View printable version" at bounding box center [390, 208] width 78 height 9
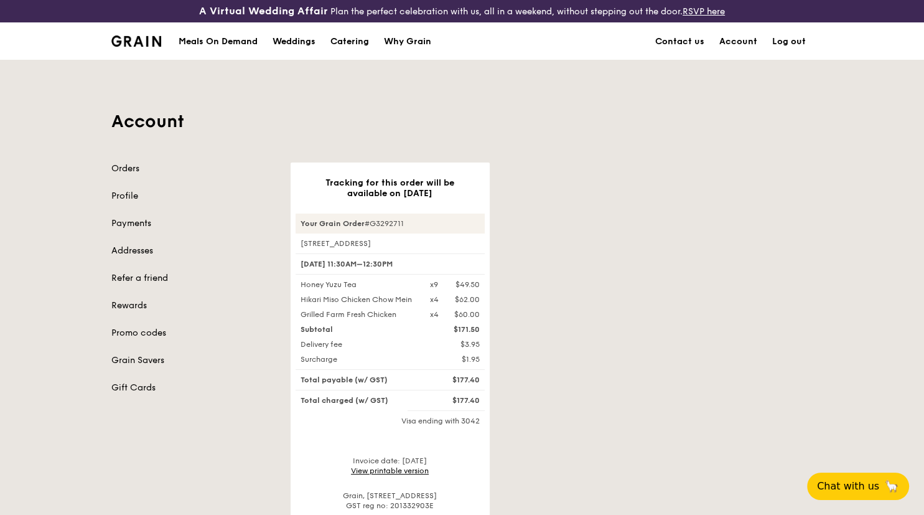
click at [784, 39] on link "Log out" at bounding box center [789, 41] width 49 height 37
